Goal: Task Accomplishment & Management: Complete application form

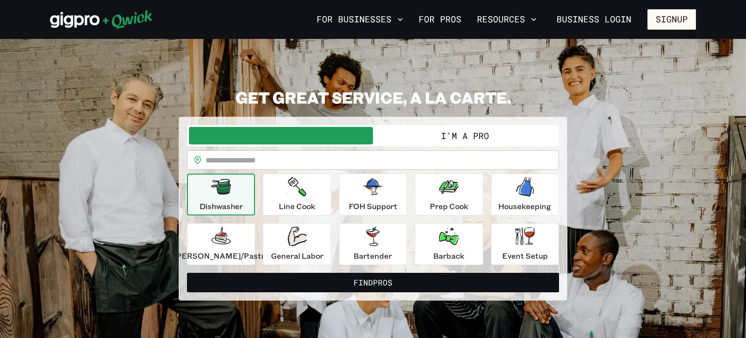
click at [309, 153] on input "text" at bounding box center [382, 159] width 354 height 19
type input "*****"
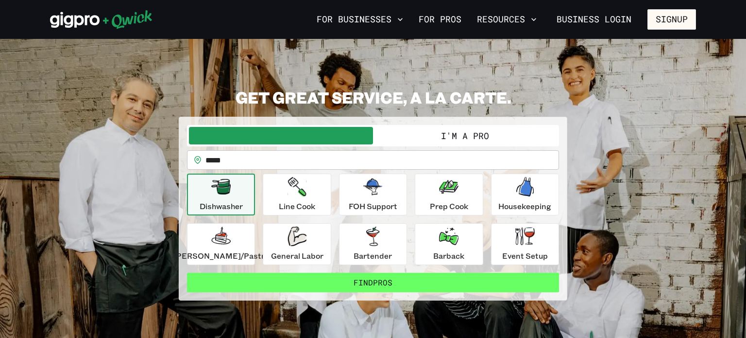
click at [310, 277] on button "Find Pros" at bounding box center [373, 282] width 372 height 19
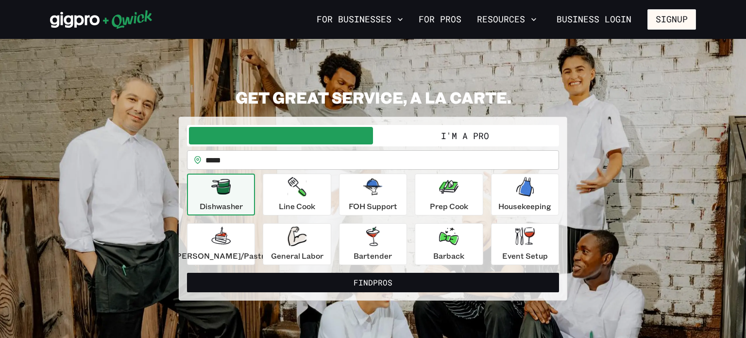
click at [433, 130] on button "I'm a Pro" at bounding box center [465, 135] width 184 height 17
click at [466, 131] on button "I'm a Pro" at bounding box center [465, 135] width 184 height 17
click at [446, 137] on button "I'm a Pro" at bounding box center [465, 135] width 184 height 17
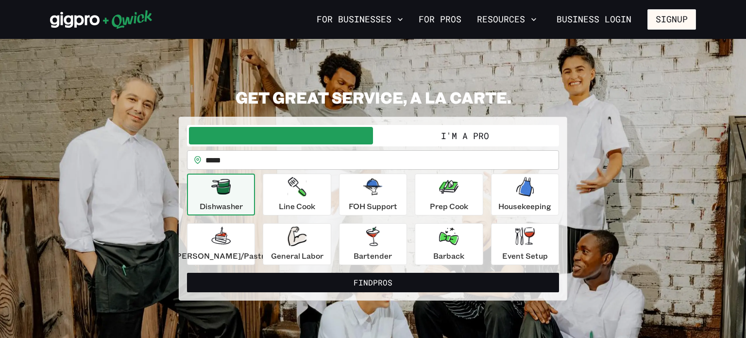
click at [459, 139] on button "I'm a Pro" at bounding box center [465, 135] width 184 height 17
click at [458, 132] on button "I'm a Pro" at bounding box center [465, 135] width 184 height 17
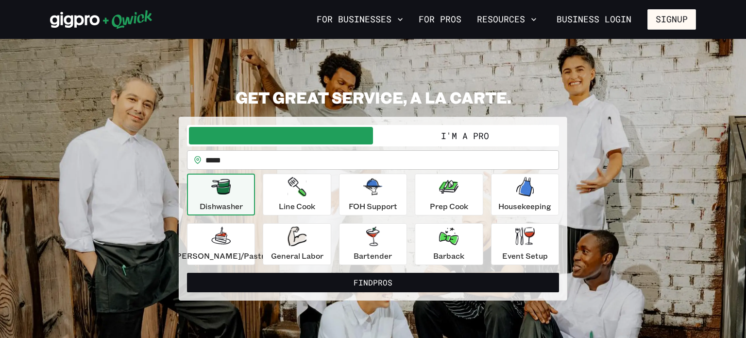
click at [458, 132] on button "I'm a Pro" at bounding box center [465, 135] width 184 height 17
click at [467, 134] on button "I'm a Pro" at bounding box center [465, 135] width 184 height 17
click at [437, 137] on button "I'm a Pro" at bounding box center [465, 135] width 184 height 17
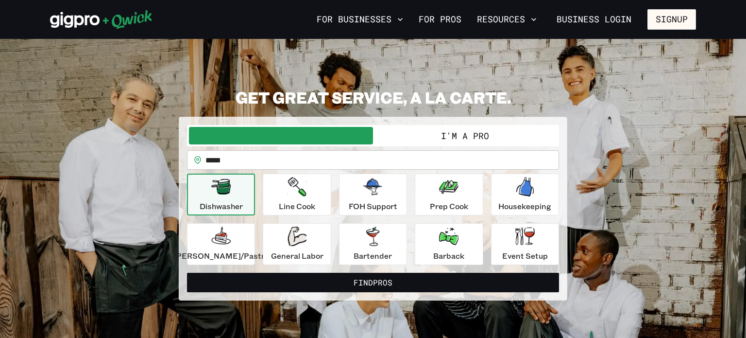
click at [445, 135] on button "I'm a Pro" at bounding box center [465, 135] width 184 height 17
click at [459, 134] on button "I'm a Pro" at bounding box center [465, 135] width 184 height 17
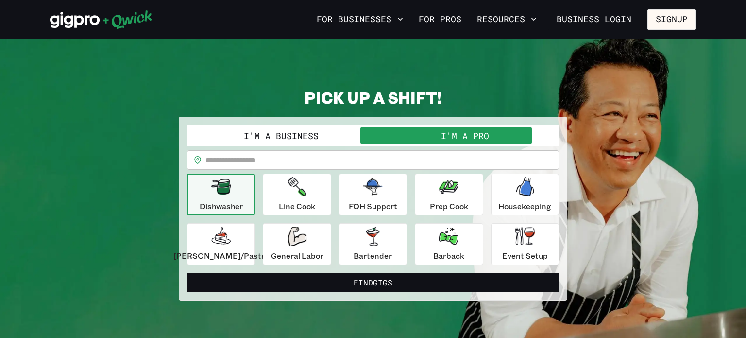
click at [412, 159] on input "text" at bounding box center [382, 159] width 354 height 19
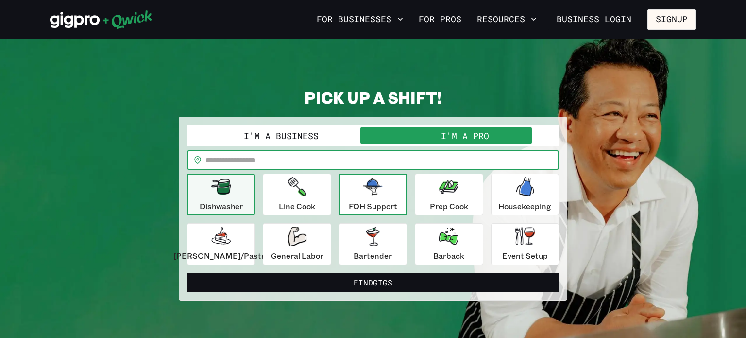
type input "*****"
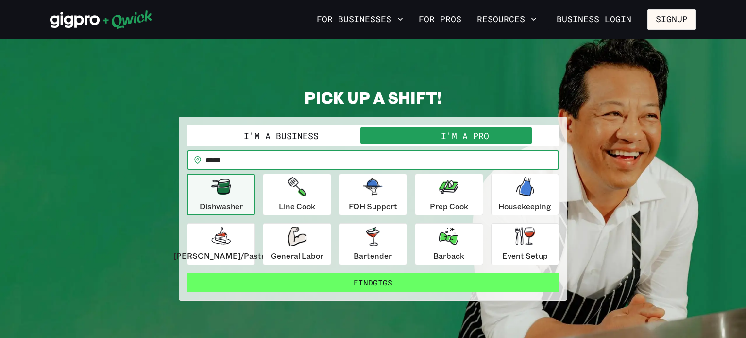
click at [350, 281] on button "Find Gigs" at bounding box center [373, 282] width 372 height 19
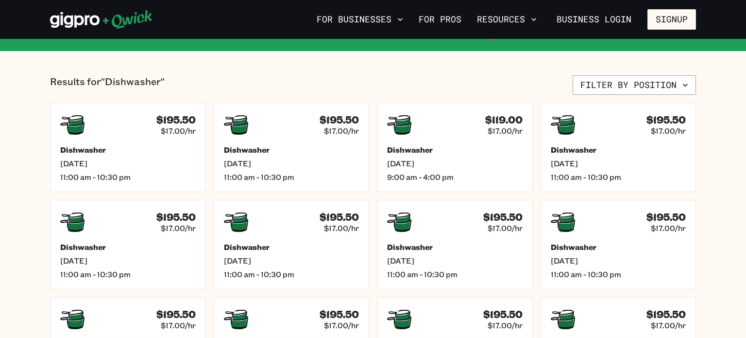
scroll to position [209, 0]
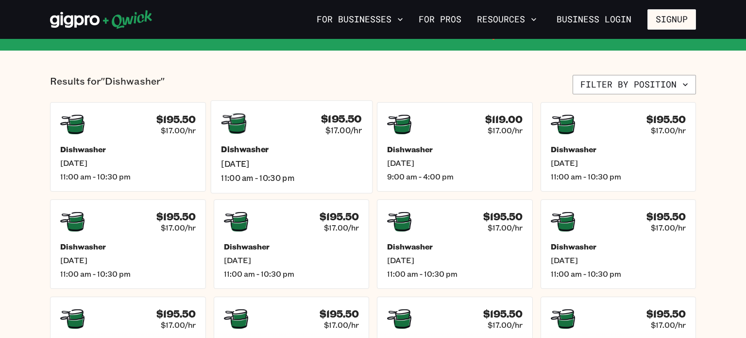
click at [302, 133] on div "$195.50 $17.00/hr" at bounding box center [291, 123] width 141 height 25
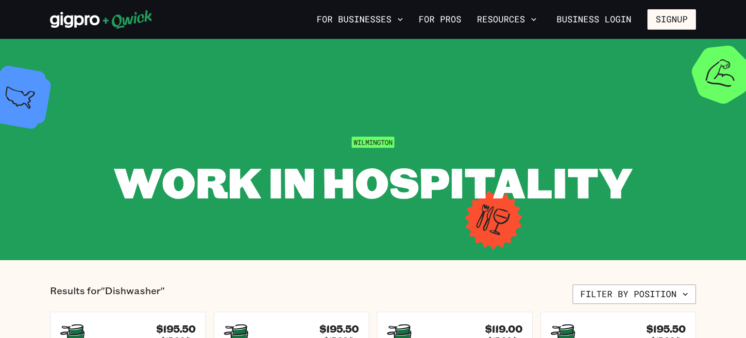
scroll to position [209, 0]
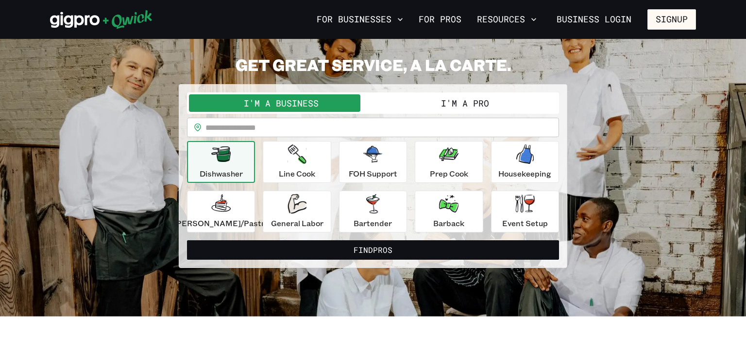
scroll to position [33, 0]
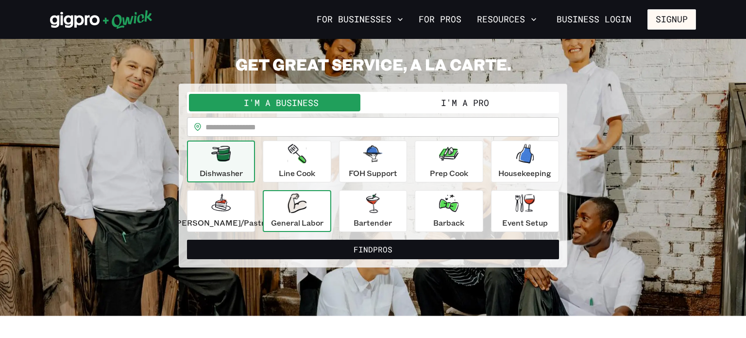
click at [294, 215] on div "General Labor" at bounding box center [297, 210] width 52 height 35
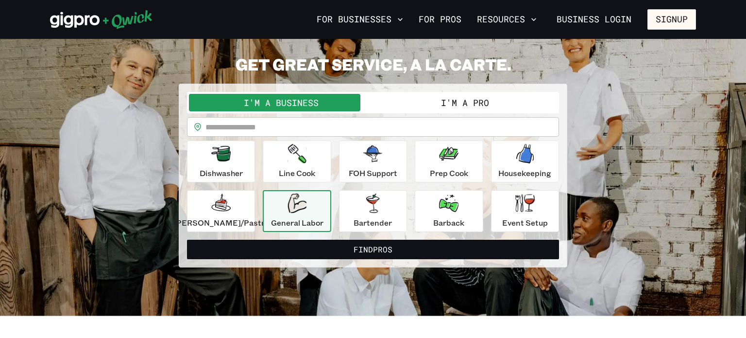
click at [420, 105] on button "I'm a Pro" at bounding box center [465, 102] width 184 height 17
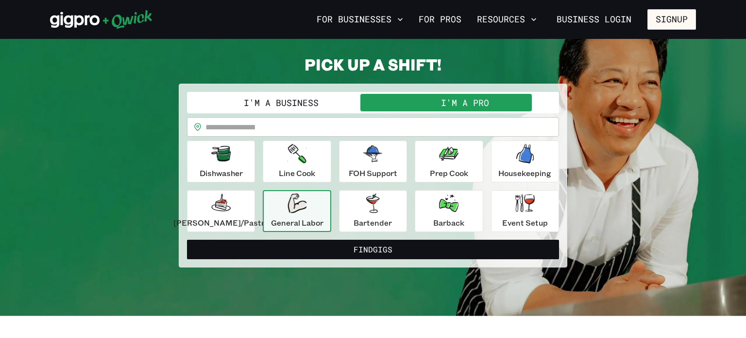
click at [369, 126] on input "text" at bounding box center [382, 126] width 354 height 19
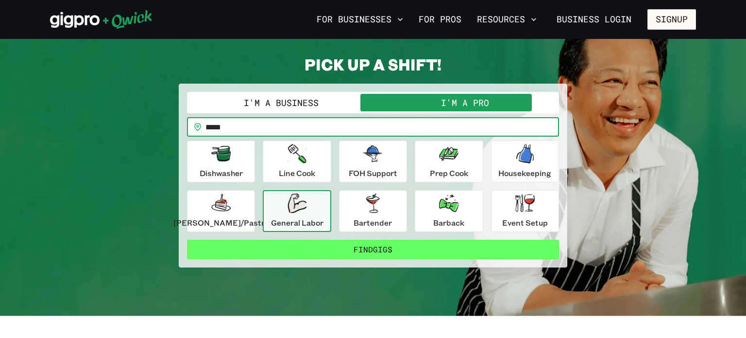
type input "*****"
click at [319, 248] on button "Find Gigs" at bounding box center [373, 248] width 372 height 19
